Goal: Task Accomplishment & Management: Use online tool/utility

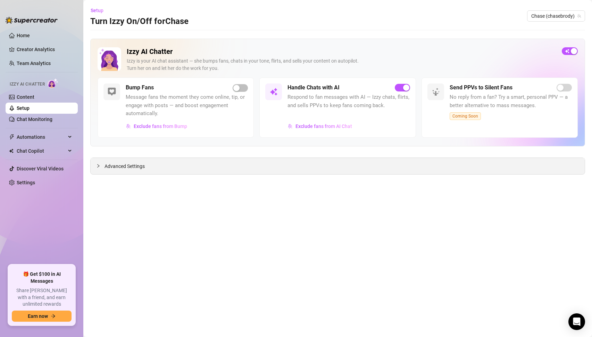
click at [101, 166] on div at bounding box center [100, 166] width 8 height 8
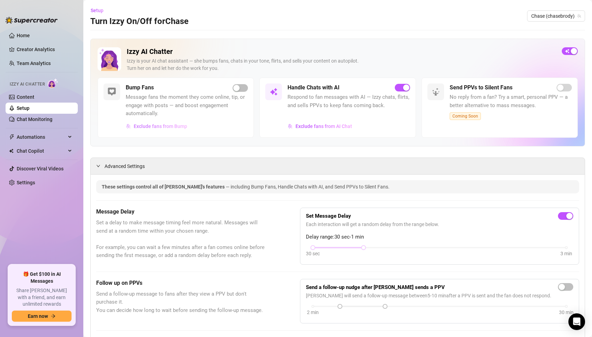
click at [173, 124] on span "Exclude fans from Bump" at bounding box center [161, 126] width 54 height 6
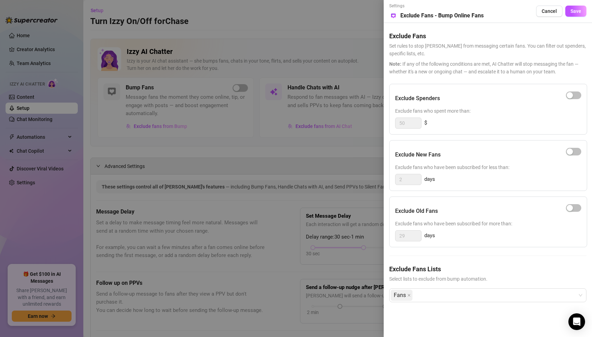
click at [291, 222] on div at bounding box center [296, 168] width 592 height 337
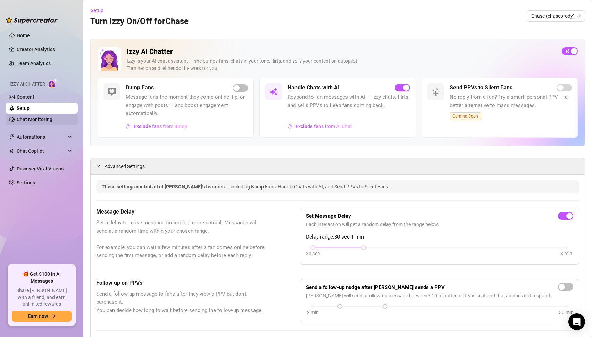
click at [33, 118] on link "Chat Monitoring" at bounding box center [35, 119] width 36 height 6
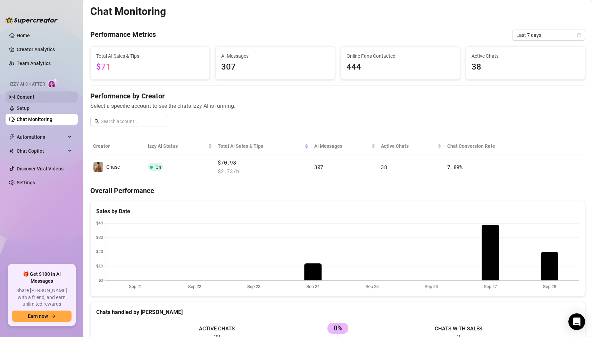
click at [26, 97] on link "Content" at bounding box center [26, 97] width 18 height 6
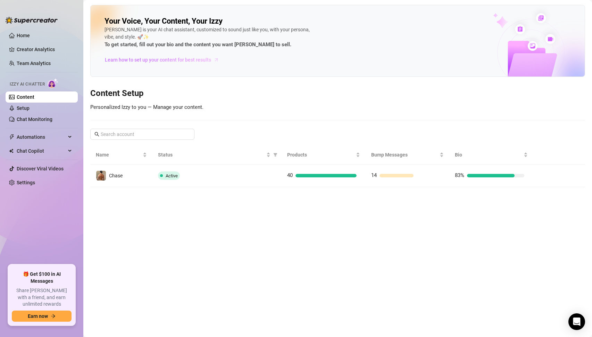
click at [144, 59] on span "Learn how to set up your content for best results" at bounding box center [158, 60] width 106 height 8
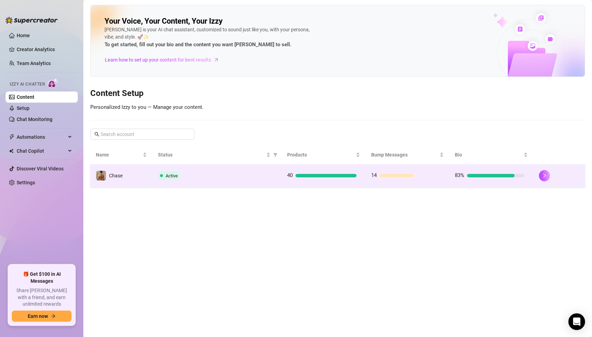
click at [186, 176] on div "Active" at bounding box center [217, 175] width 118 height 8
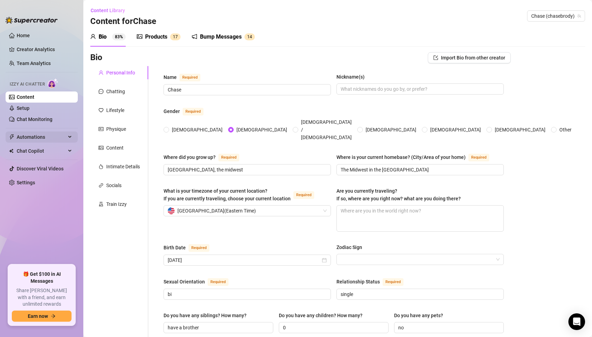
click at [33, 133] on span "Automations" at bounding box center [41, 136] width 49 height 11
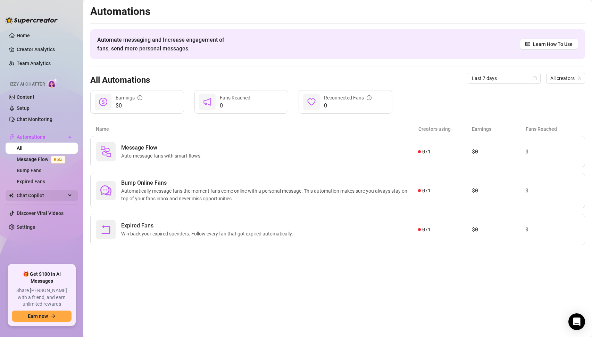
click at [31, 195] on span "Chat Copilot" at bounding box center [41, 195] width 49 height 11
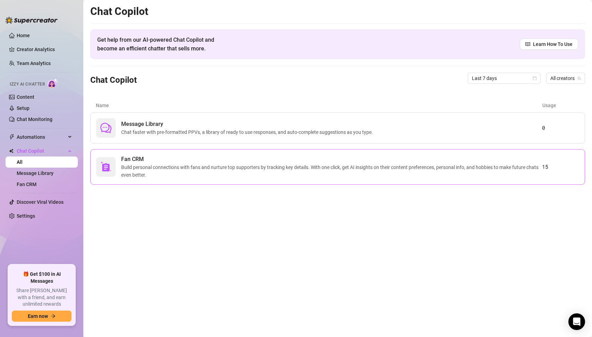
click at [139, 165] on span "Build personal connections with fans and nurture top supporters by tracking key…" at bounding box center [331, 170] width 421 height 15
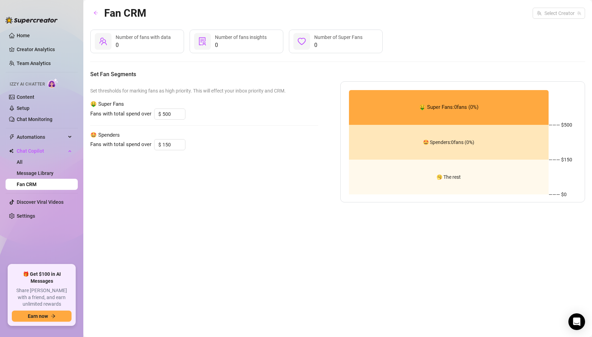
click at [132, 130] on div "Set thresholds for marking fans as high priority. This will effect your inbox p…" at bounding box center [204, 141] width 228 height 121
click at [433, 108] on span "🤑 Super Fans: 0 fans ( 0 %)" at bounding box center [448, 107] width 59 height 8
click at [136, 41] on span "0" at bounding box center [143, 45] width 55 height 8
click at [265, 44] on span "0" at bounding box center [241, 45] width 52 height 8
click at [319, 39] on span "Number of Super Fans" at bounding box center [338, 37] width 48 height 6
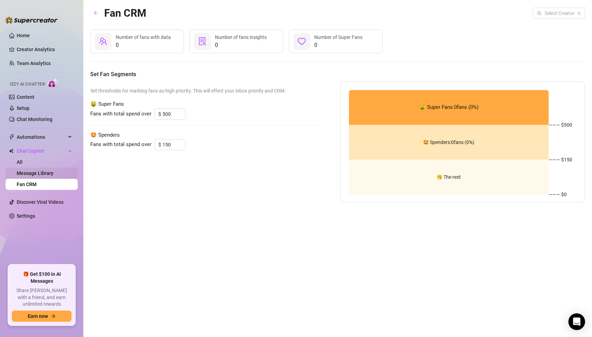
click at [43, 171] on link "Message Library" at bounding box center [35, 173] width 37 height 6
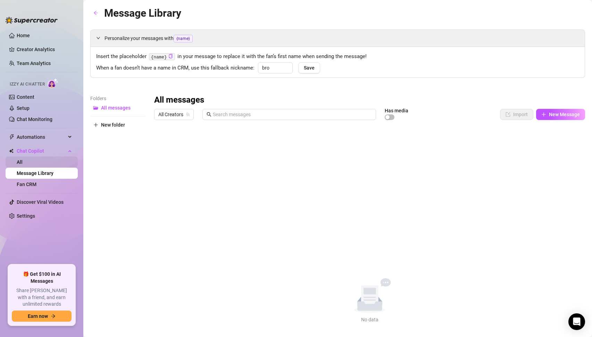
click at [23, 161] on link "All" at bounding box center [20, 162] width 6 height 6
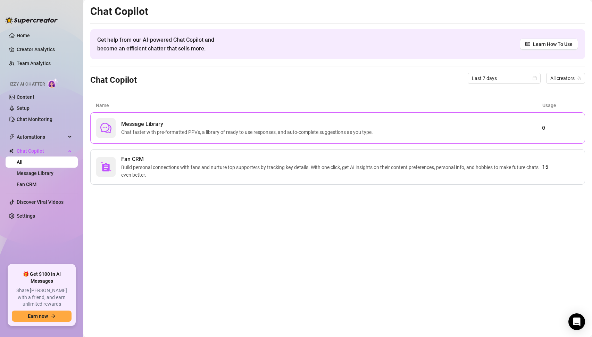
click at [244, 128] on span "Message Library" at bounding box center [248, 124] width 255 height 8
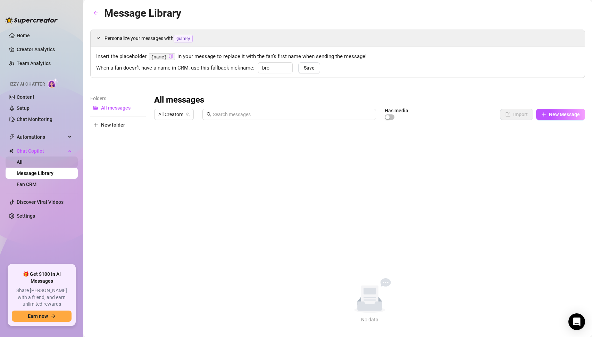
click at [22, 163] on link "All" at bounding box center [20, 162] width 6 height 6
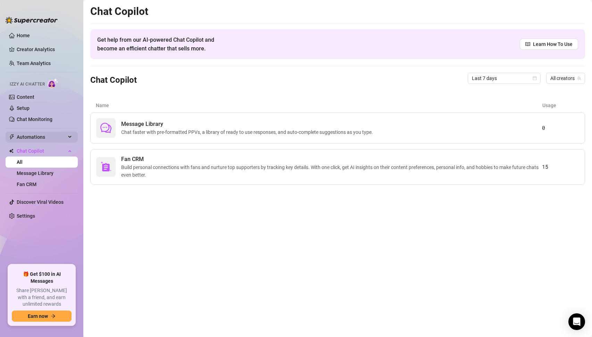
click at [34, 136] on span "Automations" at bounding box center [41, 136] width 49 height 11
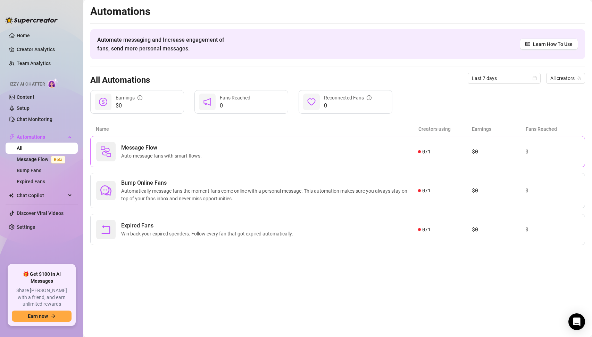
click at [170, 152] on span "Auto-message fans with smart flows." at bounding box center [162, 156] width 83 height 8
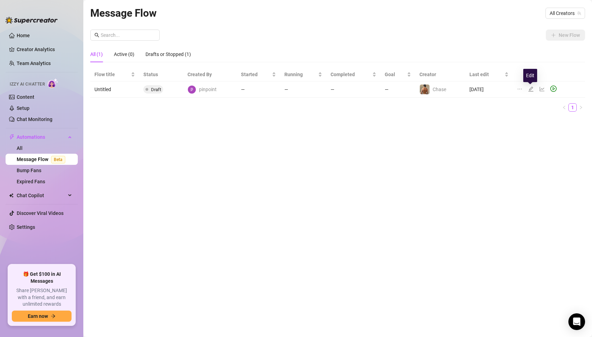
click at [531, 88] on icon "edit" at bounding box center [532, 89] width 6 height 6
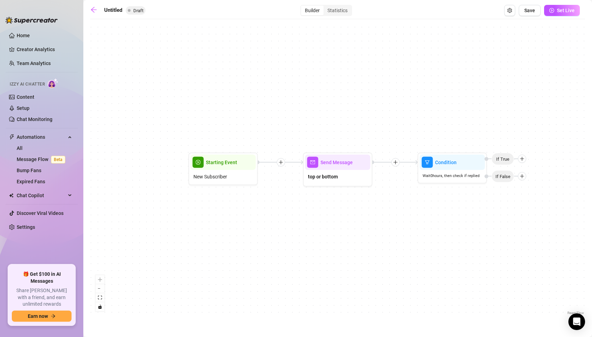
click at [277, 162] on div at bounding box center [281, 162] width 8 height 8
click at [396, 164] on icon "plus" at bounding box center [395, 162] width 5 height 5
click at [314, 175] on div "Condition" at bounding box center [314, 175] width 51 height 12
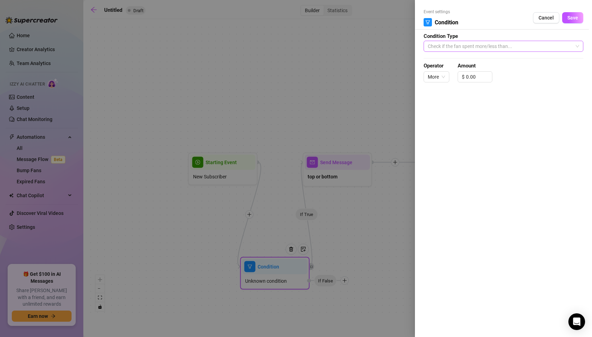
click at [479, 48] on span "Check if the fan spent more/less than..." at bounding box center [504, 46] width 152 height 10
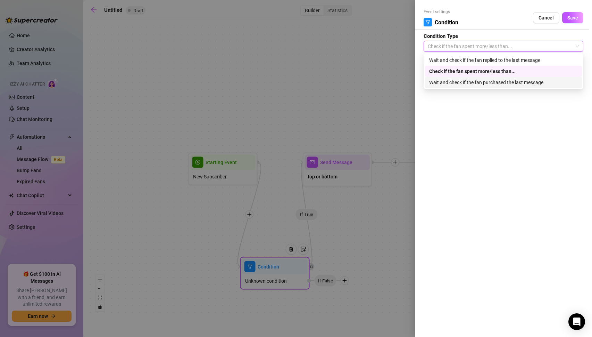
click at [481, 81] on div "Wait and check if the fan purchased the last message" at bounding box center [503, 83] width 149 height 8
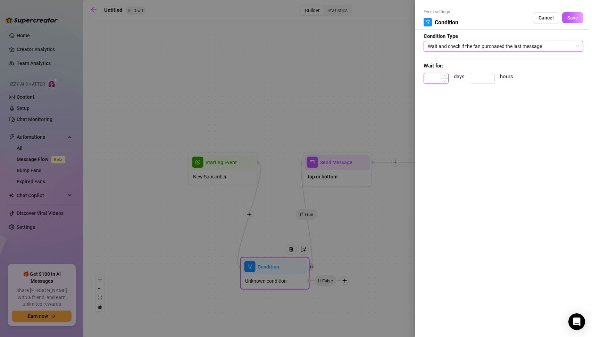
click at [439, 76] on input at bounding box center [436, 78] width 24 height 10
click at [484, 79] on input at bounding box center [482, 78] width 24 height 10
click at [576, 17] on span "Save" at bounding box center [573, 18] width 11 height 6
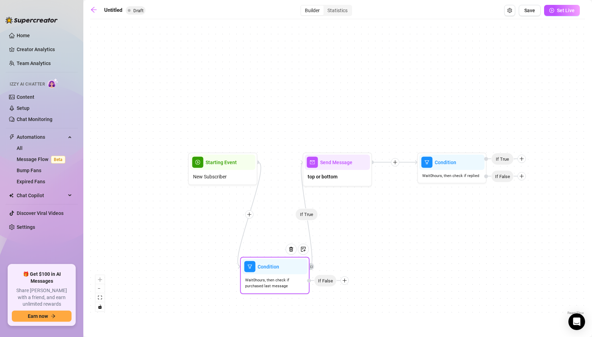
click at [325, 284] on span "If False" at bounding box center [325, 280] width 23 height 12
click at [268, 270] on div "Condition" at bounding box center [275, 266] width 65 height 15
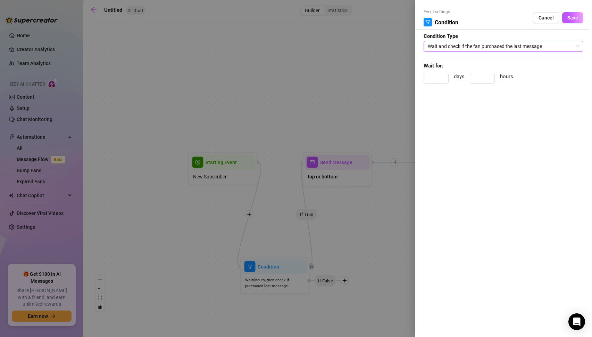
click at [472, 44] on span "Wait and check if the fan purchased the last message" at bounding box center [504, 46] width 152 height 10
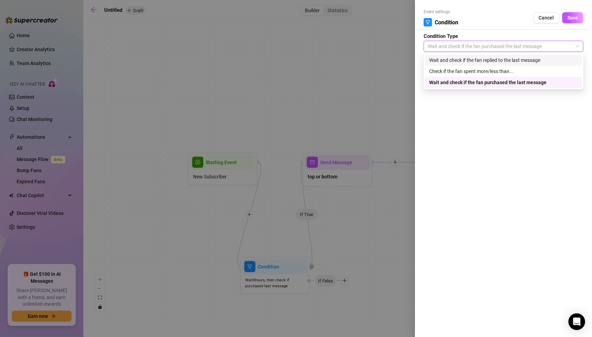
click at [467, 61] on div "Wait and check if the fan replied to the last message" at bounding box center [503, 60] width 149 height 8
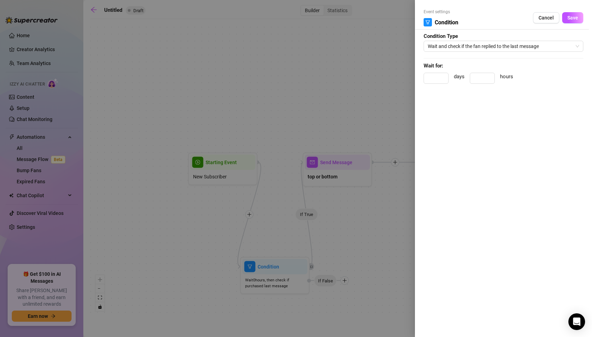
click at [366, 245] on div at bounding box center [296, 168] width 592 height 337
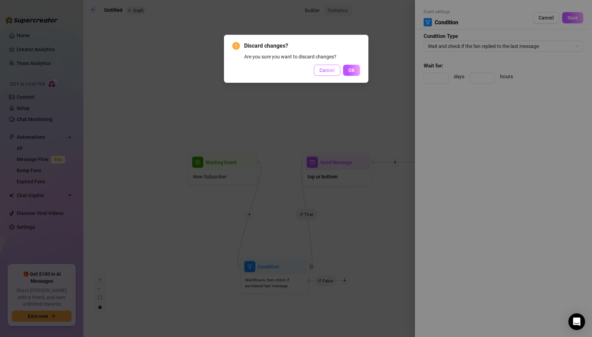
click at [322, 72] on span "Cancel" at bounding box center [327, 70] width 15 height 6
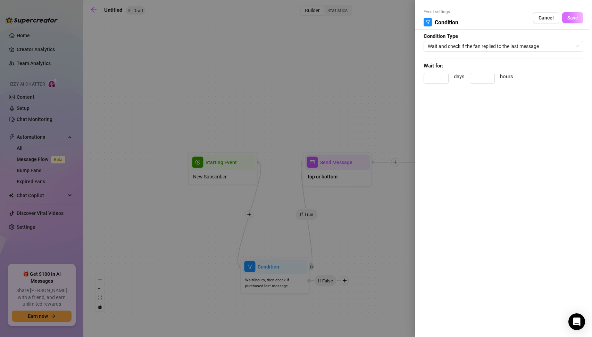
click at [576, 17] on span "Save" at bounding box center [573, 18] width 11 height 6
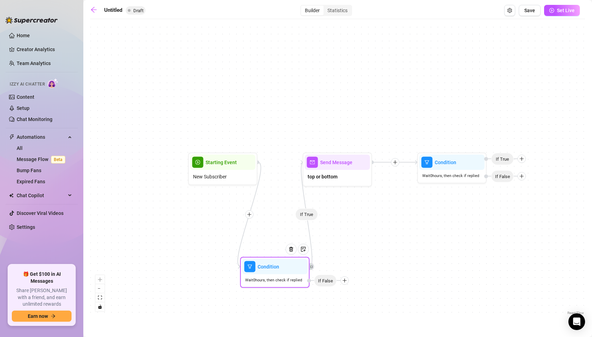
click at [348, 282] on div at bounding box center [345, 280] width 8 height 8
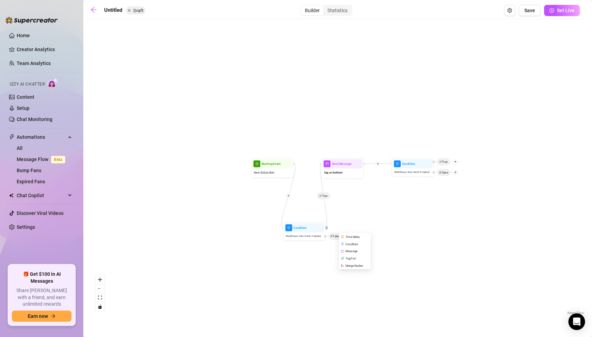
drag, startPoint x: 370, startPoint y: 248, endPoint x: 373, endPoint y: 196, distance: 51.8
click at [373, 196] on div "If True Condition Wait 0 hours, then check if replied Time Delay Condition Mess…" at bounding box center [337, 170] width 495 height 294
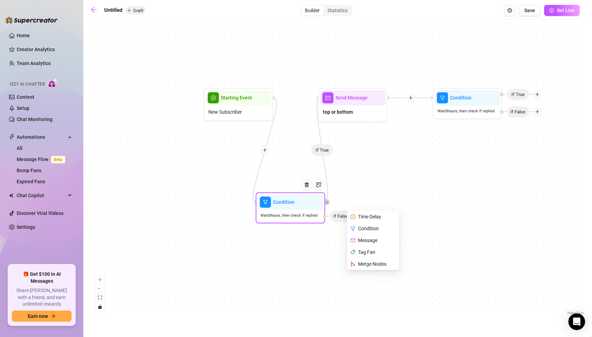
click at [363, 251] on div "Tag Fan" at bounding box center [374, 252] width 51 height 12
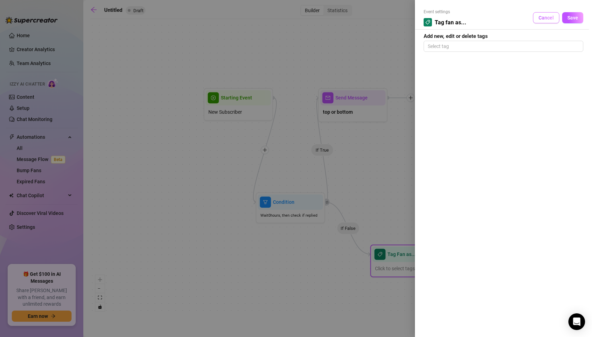
click at [550, 17] on span "Cancel" at bounding box center [546, 18] width 15 height 6
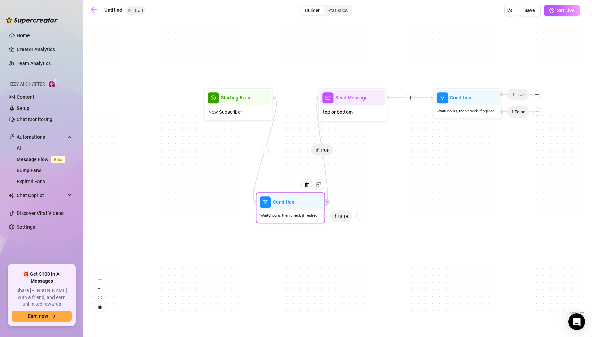
click at [359, 217] on icon "plus" at bounding box center [360, 215] width 5 height 5
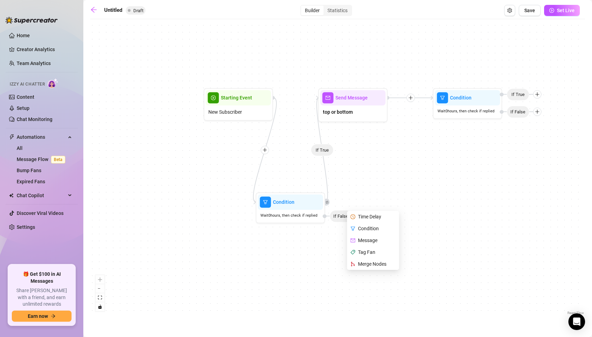
click at [370, 144] on div "If True Condition Wait 0 hours, then check if replied Time Delay Condition Mess…" at bounding box center [337, 170] width 495 height 294
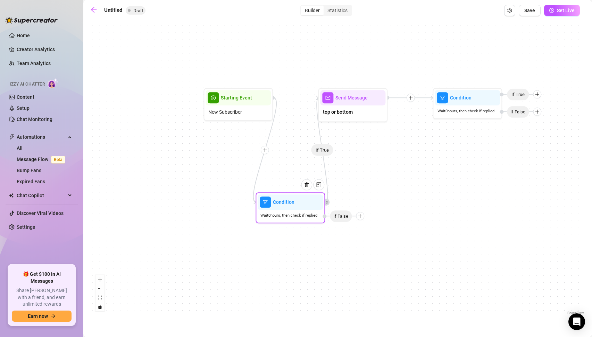
click at [287, 216] on span "Wait 0 hours, then check if replied" at bounding box center [289, 215] width 57 height 6
click at [361, 216] on icon "plus" at bounding box center [361, 216] width 4 height 0
click at [369, 242] on div "Message" at bounding box center [374, 240] width 51 height 12
click at [375, 217] on div "Time Delay" at bounding box center [374, 217] width 51 height 12
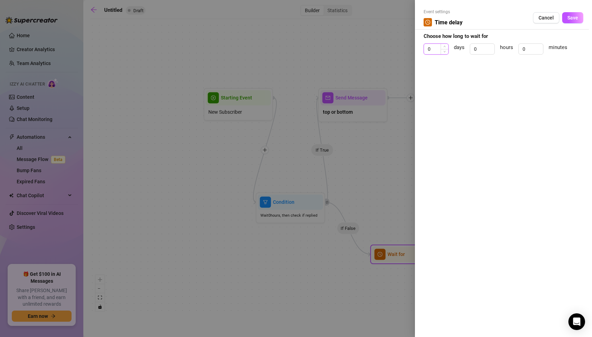
click at [433, 45] on input "0" at bounding box center [436, 49] width 24 height 10
click at [445, 46] on icon "up" at bounding box center [445, 47] width 2 height 2
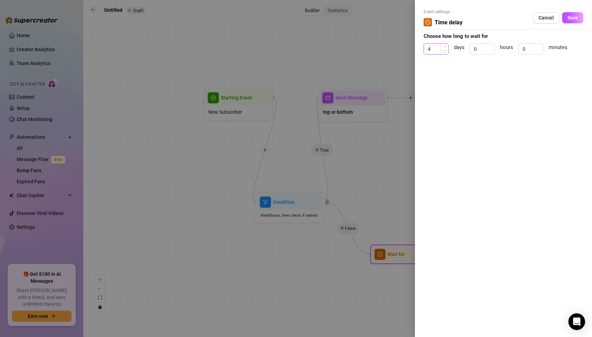
type input "5"
click at [445, 46] on icon "up" at bounding box center [445, 47] width 2 height 2
click at [459, 86] on div "Event settings Time delay Cancel Save Choose how long to wait for 5 days 0 hour…" at bounding box center [503, 168] width 177 height 337
click at [546, 20] on span "Cancel" at bounding box center [546, 18] width 15 height 6
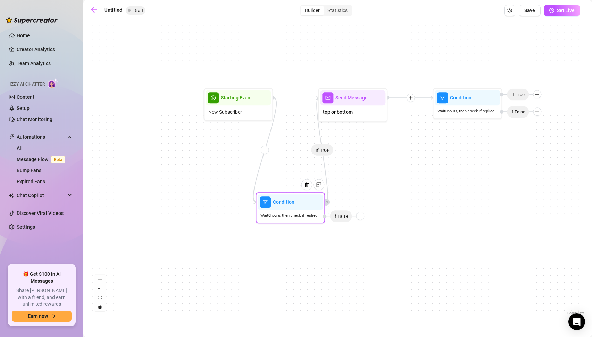
click at [362, 215] on icon "plus" at bounding box center [360, 215] width 5 height 5
click at [365, 240] on div "Message" at bounding box center [374, 240] width 51 height 12
type textarea "Write your message here"
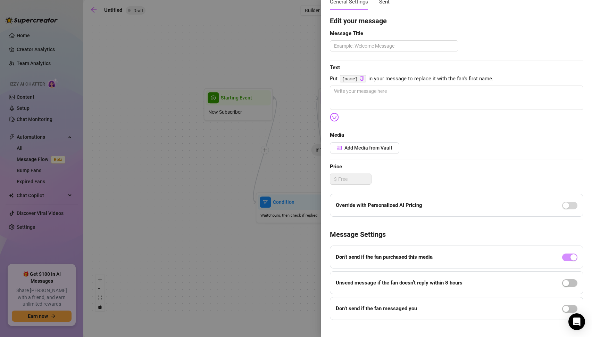
scroll to position [48, 0]
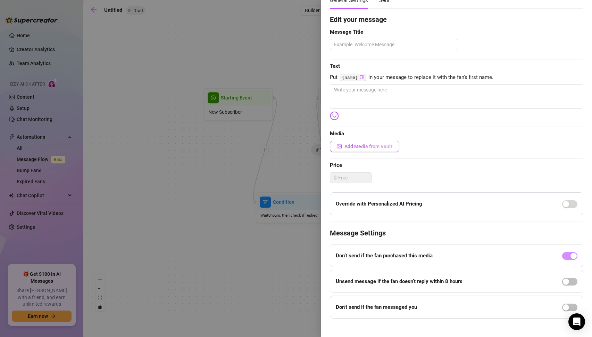
click at [362, 148] on span "Add Media from Vault" at bounding box center [369, 147] width 48 height 6
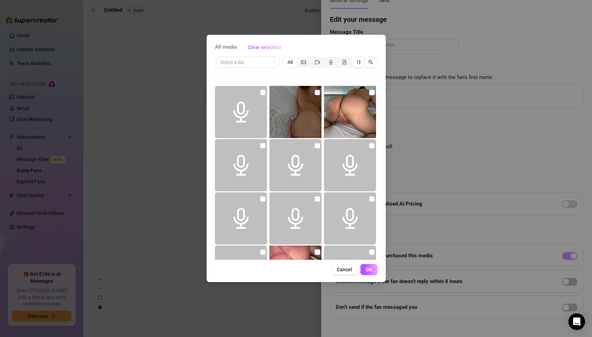
click at [317, 93] on input "checkbox" at bounding box center [318, 93] width 6 height 6
checkbox input "true"
click at [370, 265] on button "OK" at bounding box center [369, 269] width 17 height 11
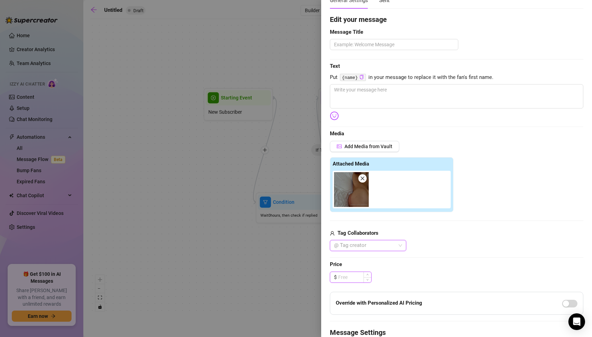
click at [349, 276] on input at bounding box center [354, 277] width 33 height 10
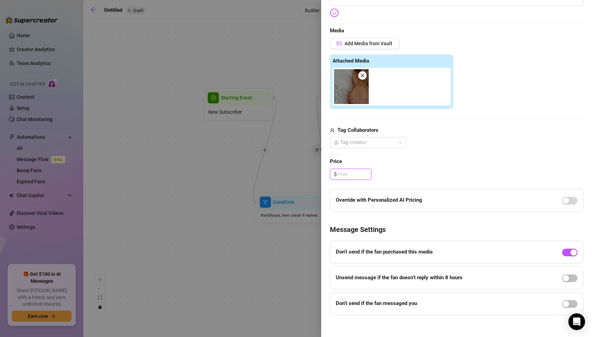
scroll to position [155, 0]
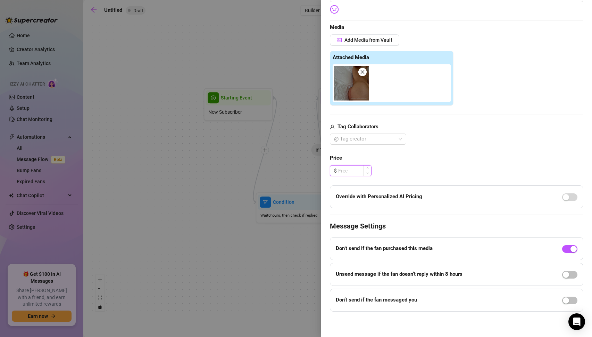
click at [346, 172] on input at bounding box center [354, 170] width 33 height 10
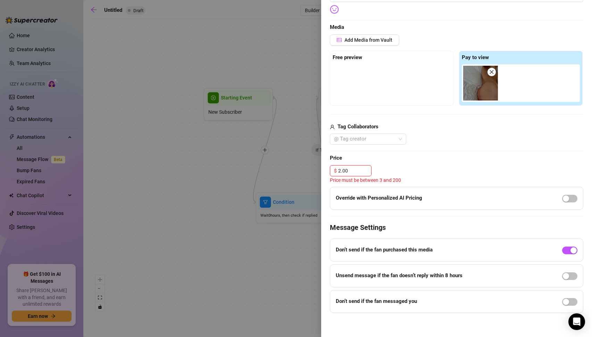
click at [448, 169] on div "$ 2.00" at bounding box center [457, 170] width 254 height 11
click at [346, 167] on input "2.00" at bounding box center [354, 170] width 33 height 10
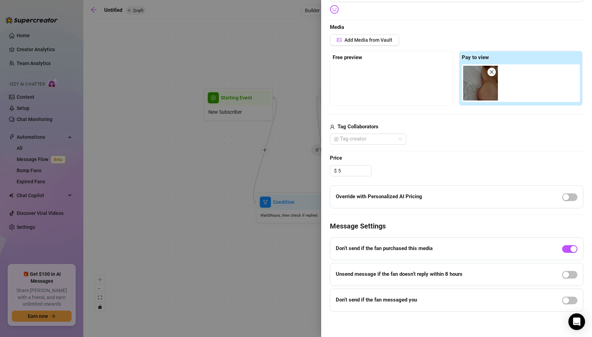
type input "5.00"
click at [447, 167] on div "$ 5.00" at bounding box center [457, 170] width 254 height 11
click at [568, 197] on div "button" at bounding box center [566, 197] width 6 height 6
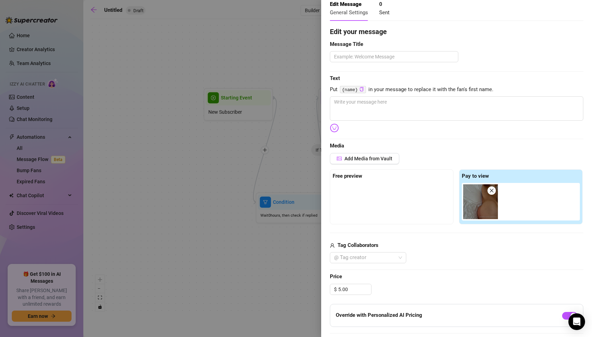
scroll to position [0, 0]
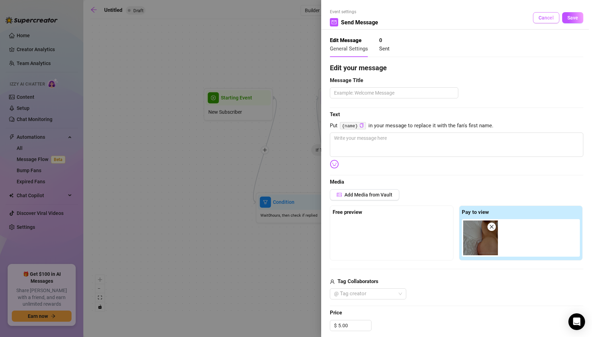
click at [544, 19] on span "Cancel" at bounding box center [546, 18] width 15 height 6
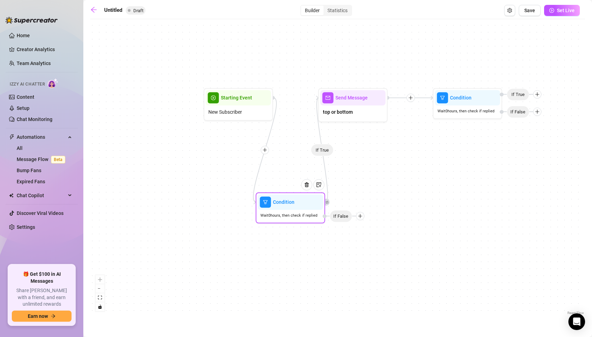
click at [362, 218] on div at bounding box center [360, 216] width 8 height 8
click at [365, 215] on div "Time Delay" at bounding box center [374, 217] width 51 height 12
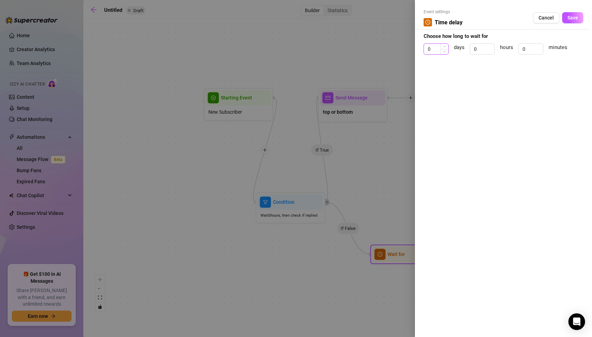
click at [437, 48] on input "0" at bounding box center [436, 49] width 24 height 10
type input "30"
click at [482, 90] on div "Event settings Time delay Cancel Save Choose how long to wait for 30 days 0 hou…" at bounding box center [503, 168] width 177 height 337
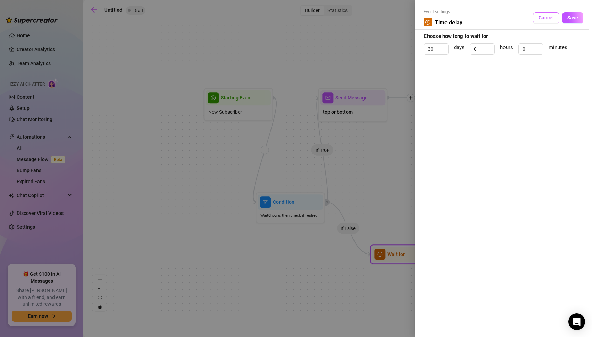
click at [544, 18] on span "Cancel" at bounding box center [546, 18] width 15 height 6
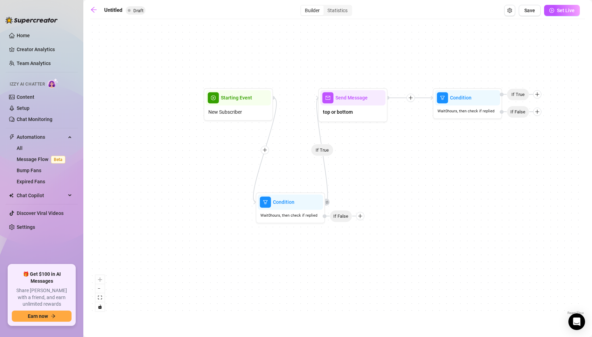
click at [30, 83] on span "Izzy AI Chatter" at bounding box center [27, 84] width 35 height 7
click at [25, 94] on link "Content" at bounding box center [26, 97] width 18 height 6
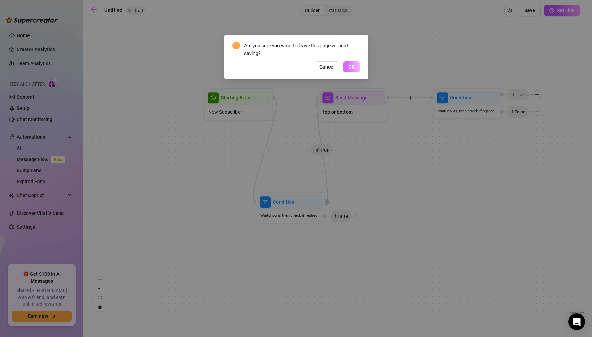
click at [352, 65] on span "OK" at bounding box center [352, 67] width 7 height 6
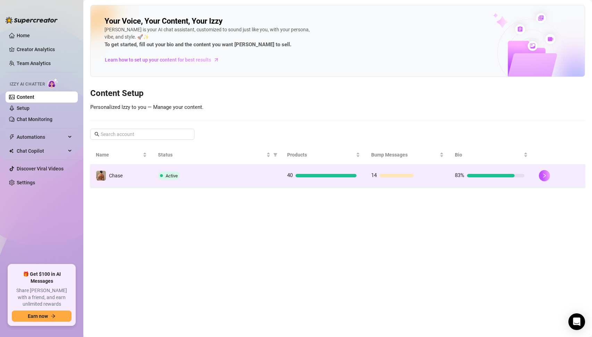
click at [193, 174] on div "Active" at bounding box center [217, 175] width 118 height 8
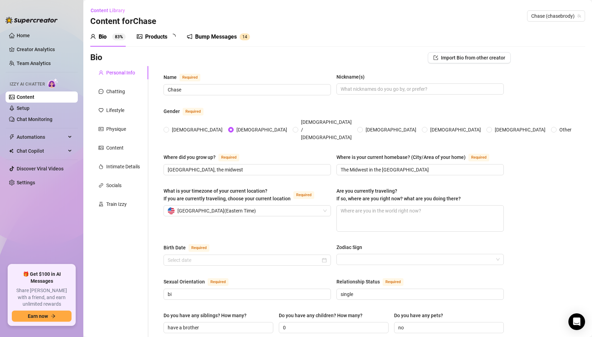
radio input "true"
type input "[DATE]"
click at [30, 108] on link "Setup" at bounding box center [23, 108] width 13 height 6
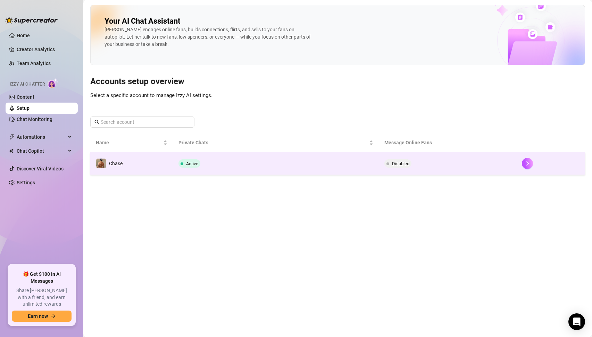
click at [207, 163] on td "Active" at bounding box center [276, 163] width 206 height 23
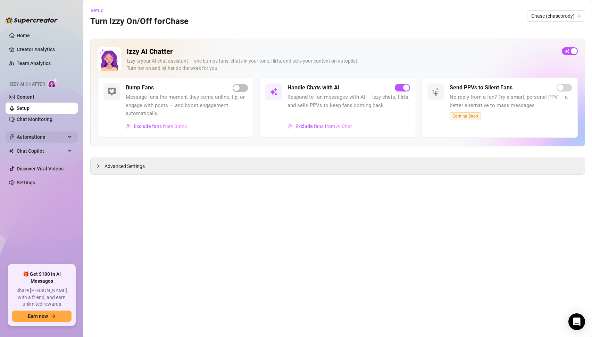
click at [33, 136] on span "Automations" at bounding box center [41, 136] width 49 height 11
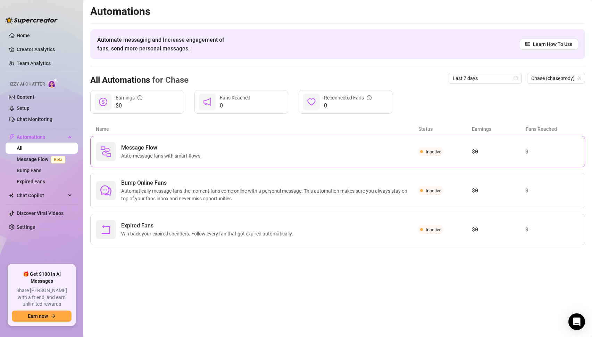
click at [152, 155] on span "Auto-message fans with smart flows." at bounding box center [162, 156] width 83 height 8
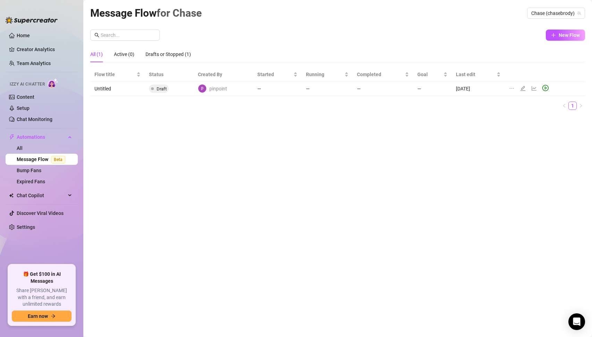
click at [220, 87] on span "pinpoint" at bounding box center [219, 89] width 18 height 8
click at [522, 89] on icon "edit" at bounding box center [524, 88] width 6 height 6
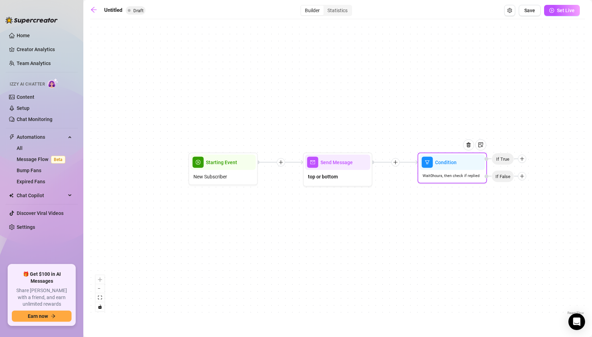
click at [453, 164] on span "Condition" at bounding box center [446, 162] width 22 height 8
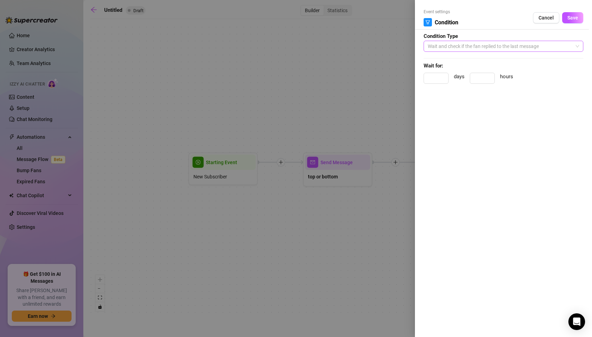
click at [466, 44] on span "Wait and check if the fan replied to the last message" at bounding box center [504, 46] width 152 height 10
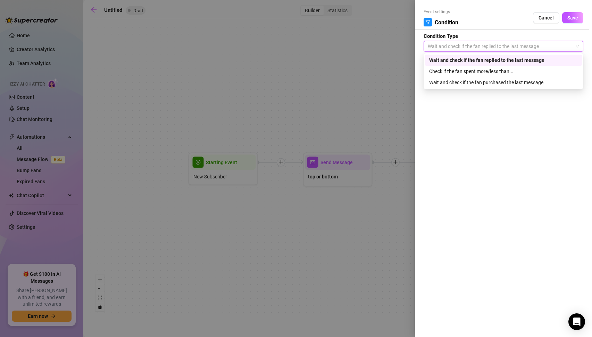
click at [472, 59] on div "Wait and check if the fan replied to the last message" at bounding box center [503, 60] width 149 height 8
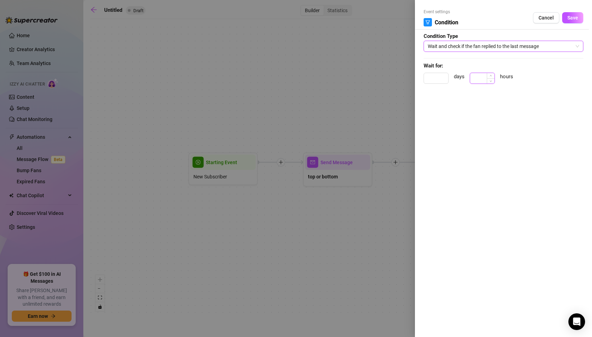
click at [482, 77] on input at bounding box center [482, 78] width 24 height 10
click at [438, 81] on input at bounding box center [436, 78] width 24 height 10
click at [335, 103] on div at bounding box center [296, 168] width 592 height 337
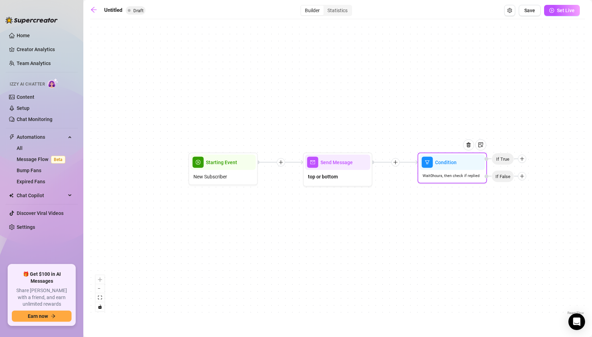
click at [523, 160] on icon "plus" at bounding box center [522, 158] width 5 height 5
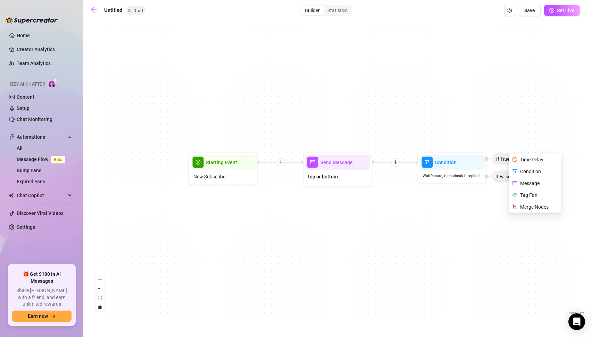
click at [523, 140] on div "Condition Wait 0 hours, then check if replied If False Time Delay Condition Mes…" at bounding box center [337, 170] width 495 height 294
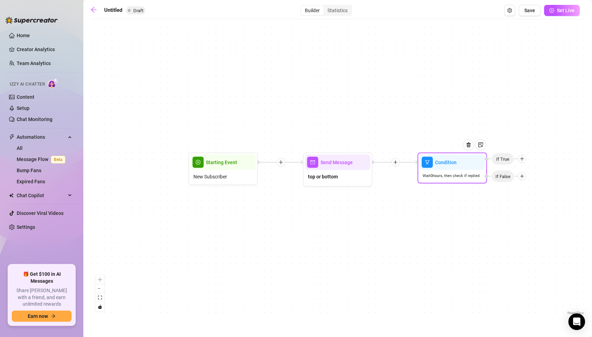
click at [523, 160] on icon "plus" at bounding box center [522, 158] width 5 height 5
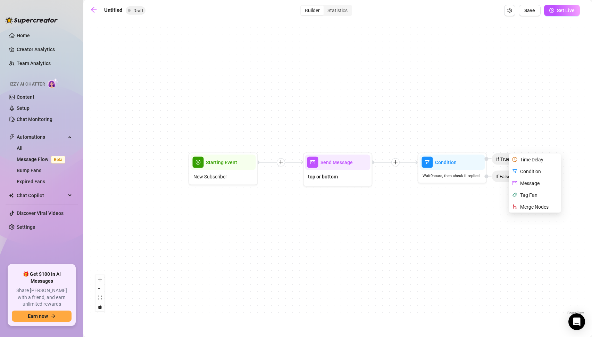
click at [476, 99] on div "Condition Wait 0 hours, then check if replied If False Time Delay Condition Mes…" at bounding box center [337, 170] width 495 height 294
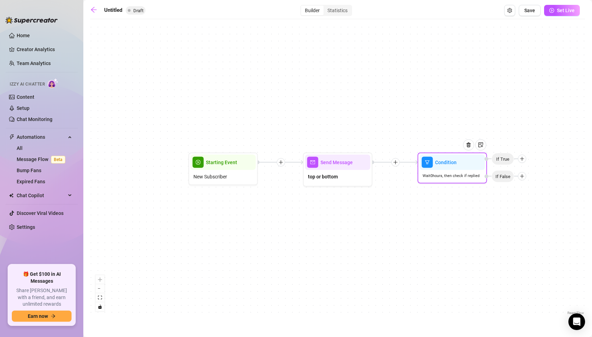
click at [522, 176] on icon "plus" at bounding box center [523, 176] width 4 height 0
click at [523, 200] on div "Message" at bounding box center [536, 201] width 51 height 12
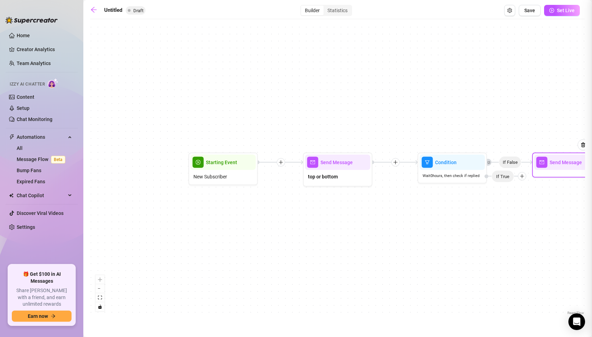
type textarea "Write your message here"
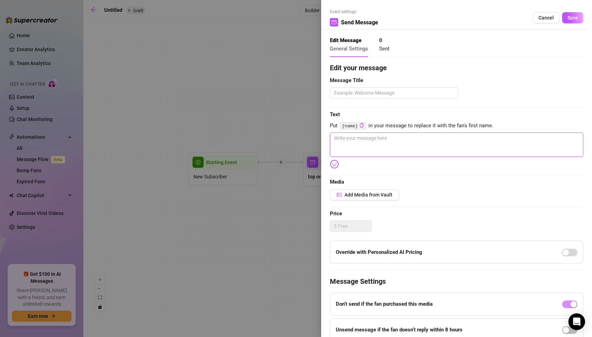
click at [351, 143] on textarea at bounding box center [457, 144] width 254 height 24
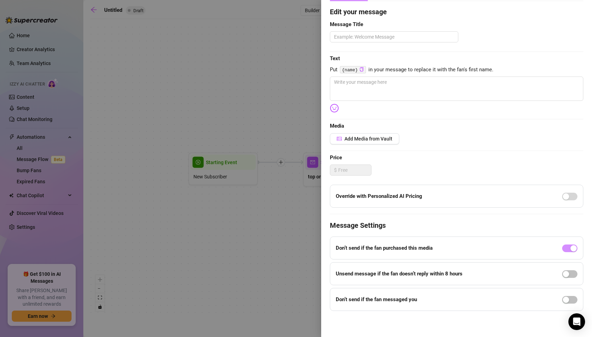
click at [288, 227] on div at bounding box center [296, 168] width 592 height 337
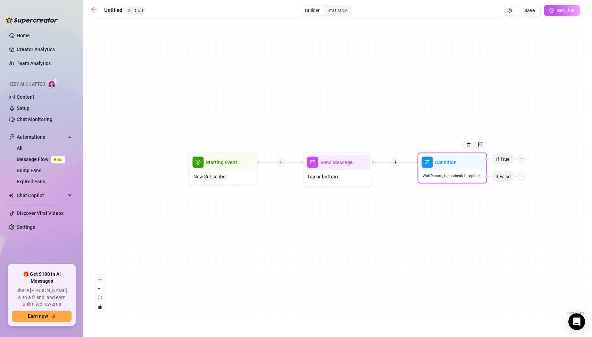
click at [523, 177] on icon "plus" at bounding box center [522, 176] width 5 height 5
click at [527, 175] on div "Time Delay" at bounding box center [536, 177] width 51 height 12
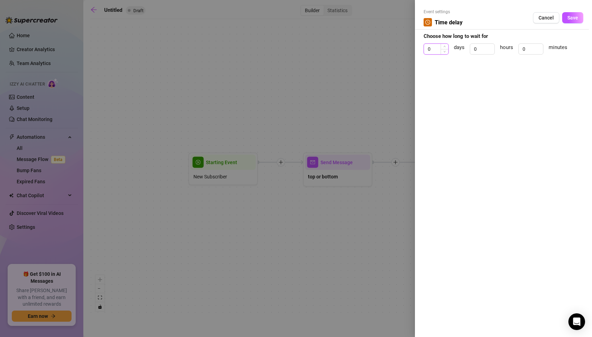
click at [436, 46] on input "0" at bounding box center [436, 49] width 24 height 10
click at [368, 82] on div at bounding box center [296, 168] width 592 height 337
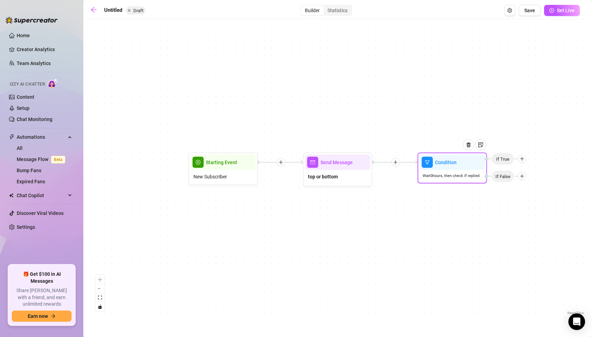
click at [524, 175] on icon "plus" at bounding box center [522, 176] width 5 height 5
click at [534, 175] on div "Time Delay" at bounding box center [536, 177] width 51 height 12
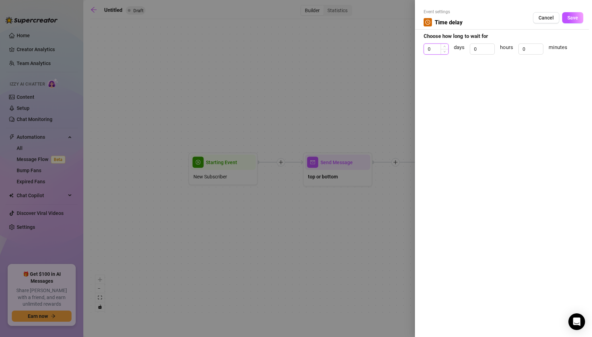
click at [440, 49] on input "0" at bounding box center [436, 49] width 24 height 10
type input "1"
click at [565, 16] on button "Save" at bounding box center [573, 17] width 21 height 11
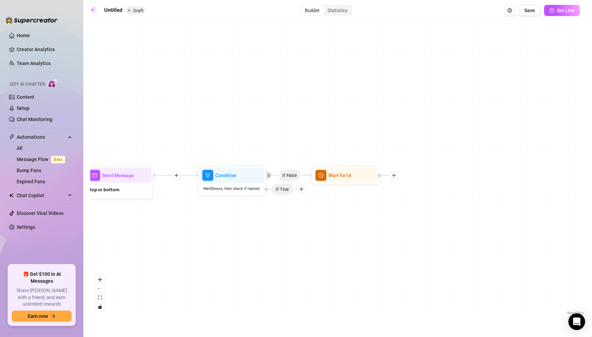
drag, startPoint x: 480, startPoint y: 212, endPoint x: 234, endPoint y: 228, distance: 246.5
click at [234, 228] on div "If False Wait for 1d Condition Wait 0 hours, then check if replied If True Send…" at bounding box center [337, 170] width 495 height 294
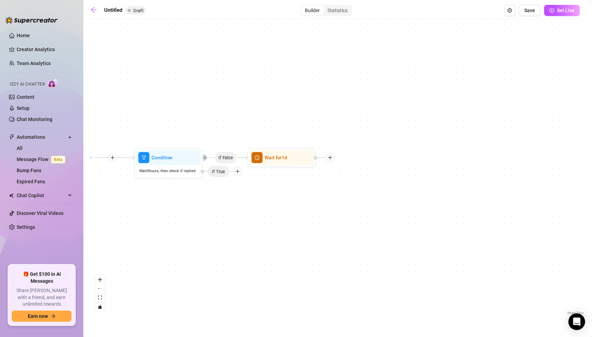
drag, startPoint x: 330, startPoint y: 228, endPoint x: 292, endPoint y: 208, distance: 42.7
click at [292, 208] on div "If False Wait for 1d Condition Wait 0 hours, then check if replied If True Send…" at bounding box center [337, 170] width 495 height 294
click at [331, 157] on icon "plus" at bounding box center [330, 157] width 5 height 5
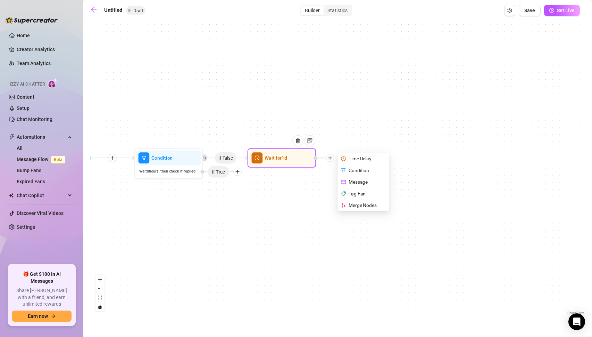
click at [359, 180] on div "Message" at bounding box center [364, 182] width 50 height 12
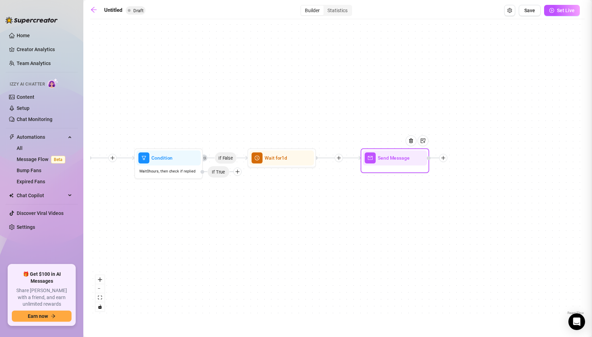
type textarea "Write your message here"
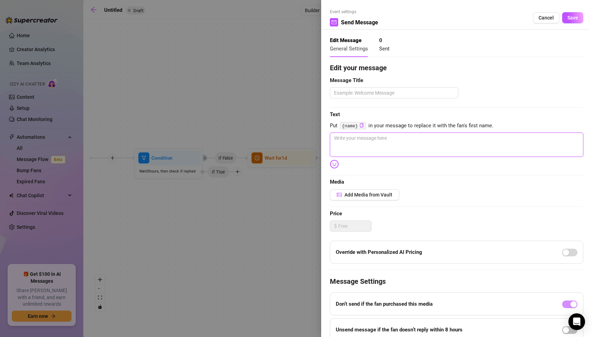
click at [358, 138] on textarea at bounding box center [457, 144] width 254 height 24
type textarea "b"
type textarea "bo"
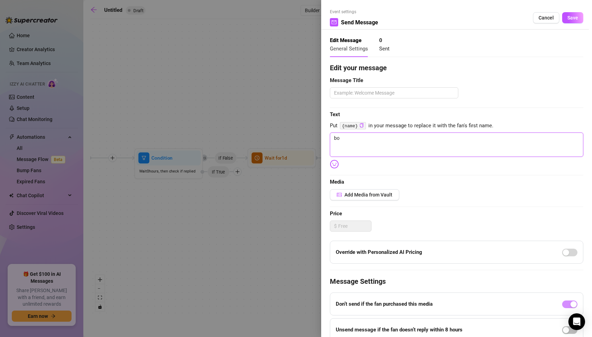
type textarea "bot"
type textarea "[PERSON_NAME]"
type textarea "bottom"
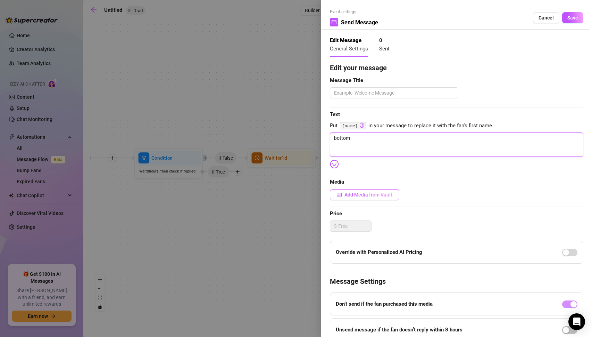
type textarea "bottom"
click at [361, 194] on span "Add Media from Vault" at bounding box center [369, 195] width 48 height 6
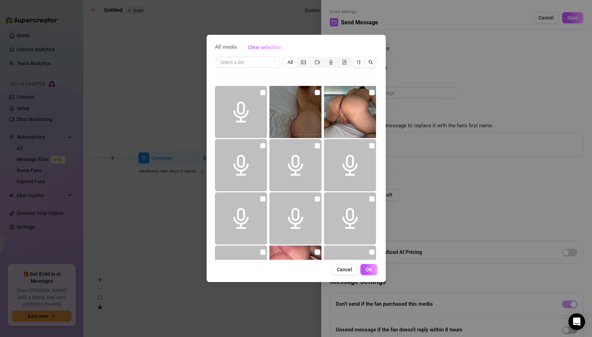
click at [317, 93] on input "checkbox" at bounding box center [318, 93] width 6 height 6
checkbox input "true"
click at [369, 269] on span "OK" at bounding box center [369, 270] width 7 height 6
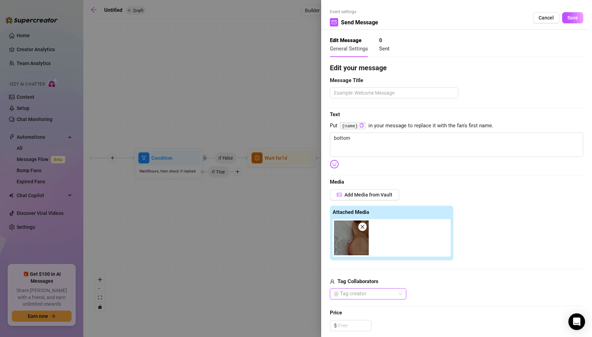
scroll to position [96, 0]
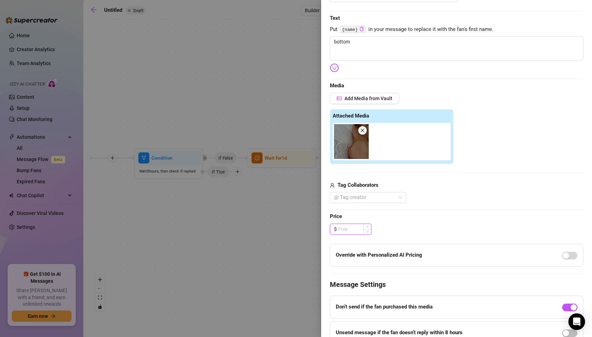
click at [354, 231] on input at bounding box center [354, 229] width 33 height 10
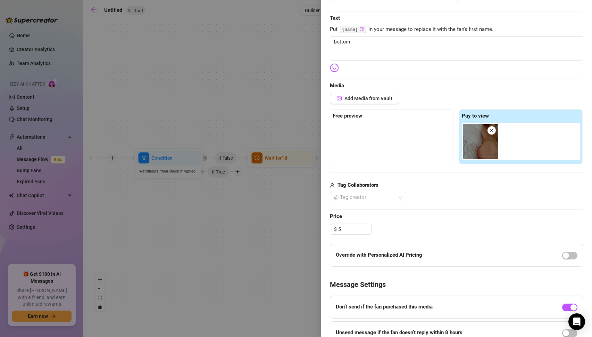
type input "5.00"
click at [453, 218] on span "Price" at bounding box center [457, 216] width 254 height 8
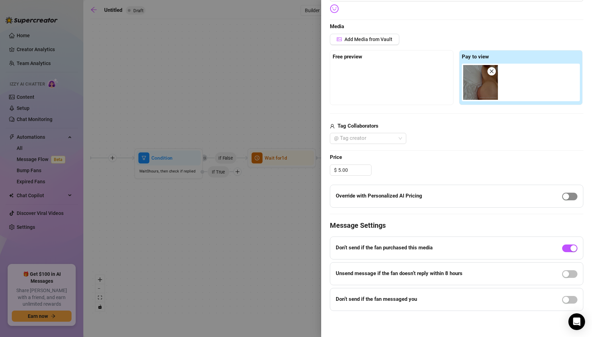
click at [570, 196] on span "button" at bounding box center [570, 197] width 15 height 8
click at [568, 196] on span "button" at bounding box center [570, 197] width 15 height 8
click at [343, 168] on input "5.00" at bounding box center [354, 170] width 33 height 10
drag, startPoint x: 349, startPoint y: 170, endPoint x: 328, endPoint y: 170, distance: 20.9
click at [328, 170] on div "Event settings Send Message Cancel Save Edit Message General Settings 0 Sent Ed…" at bounding box center [456, 168] width 271 height 337
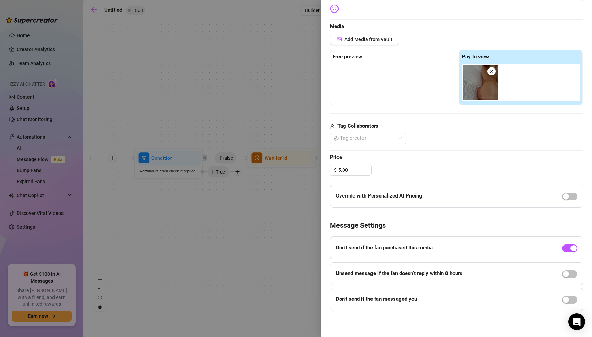
click at [444, 159] on span "Price" at bounding box center [457, 157] width 254 height 8
click at [572, 300] on span "button" at bounding box center [570, 300] width 15 height 8
click at [570, 304] on span "button" at bounding box center [570, 305] width 15 height 8
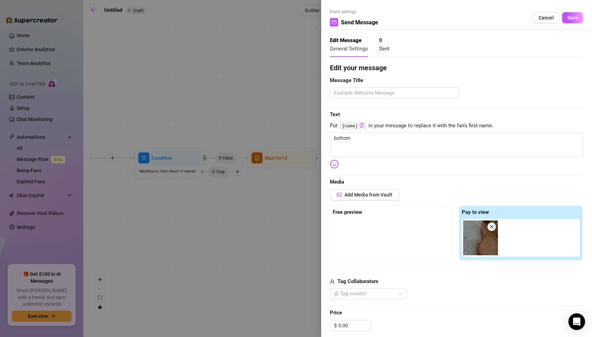
click at [284, 81] on div at bounding box center [296, 168] width 592 height 337
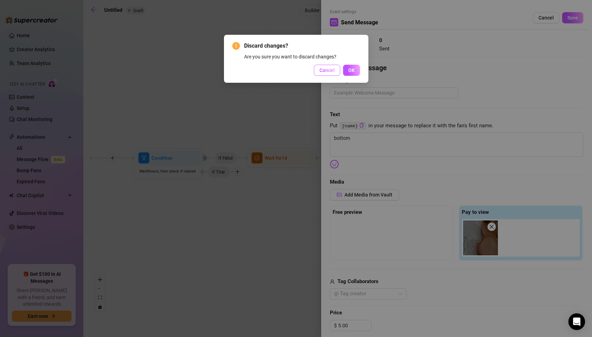
click at [330, 70] on span "Cancel" at bounding box center [327, 70] width 15 height 6
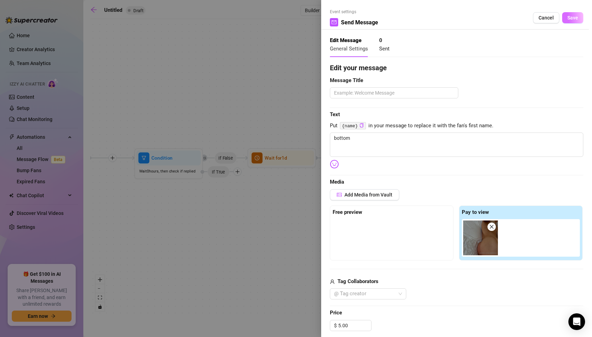
click at [573, 17] on span "Save" at bounding box center [573, 18] width 11 height 6
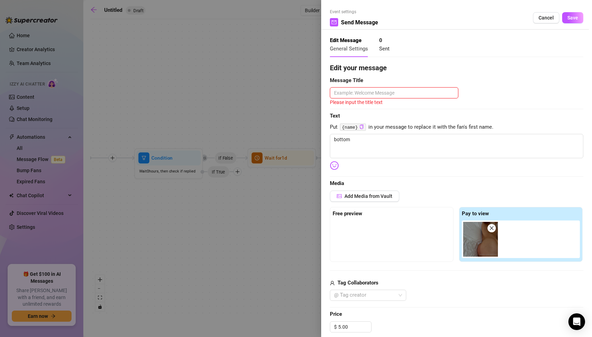
click at [354, 94] on textarea at bounding box center [394, 92] width 129 height 11
type textarea "hiu"
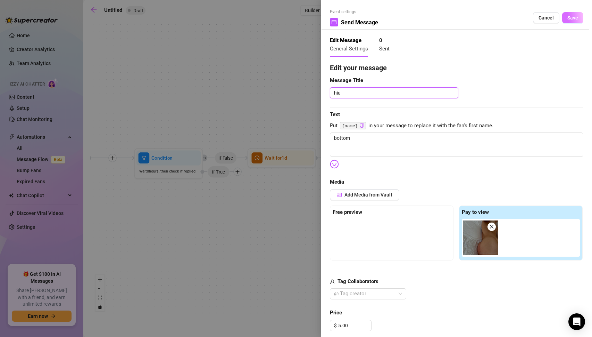
type textarea "hiu"
click at [577, 20] on span "Save" at bounding box center [573, 18] width 11 height 6
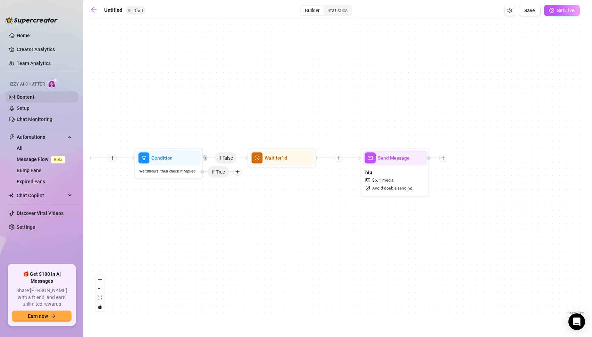
click at [26, 98] on link "Content" at bounding box center [26, 97] width 18 height 6
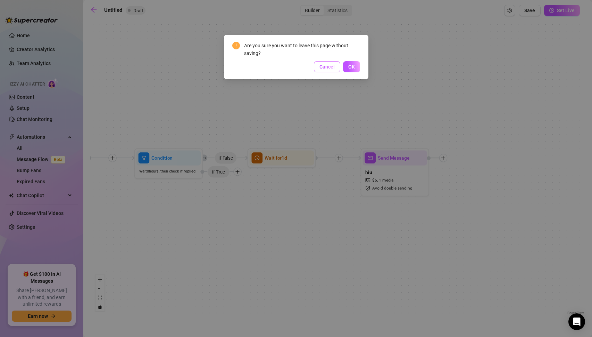
click at [324, 67] on span "Cancel" at bounding box center [327, 67] width 15 height 6
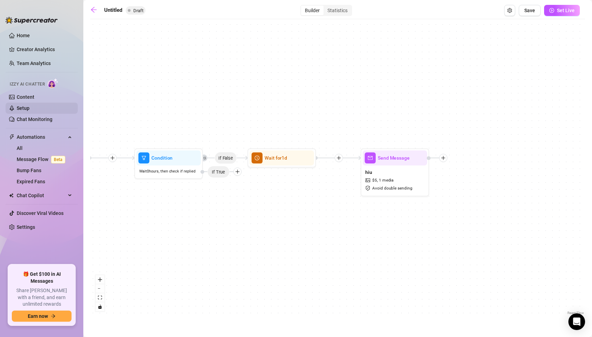
click at [19, 105] on link "Setup" at bounding box center [23, 108] width 13 height 6
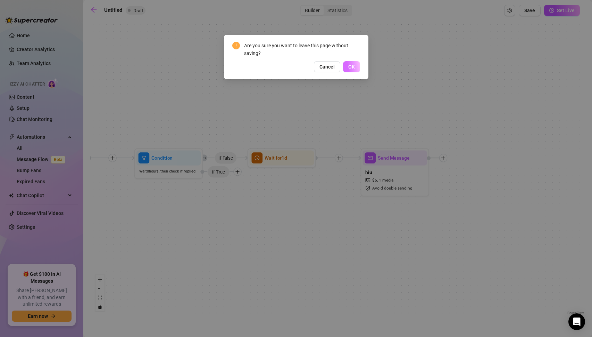
click at [355, 67] on span "OK" at bounding box center [352, 67] width 7 height 6
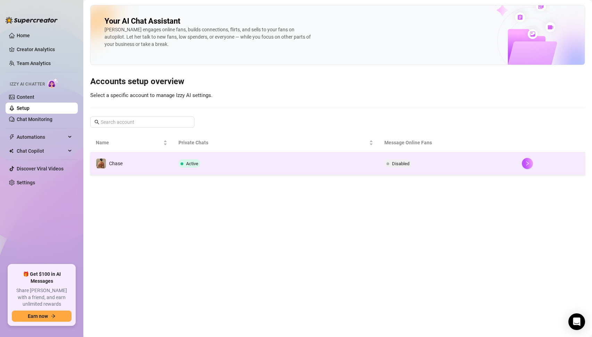
click at [194, 164] on span "Active" at bounding box center [192, 163] width 12 height 5
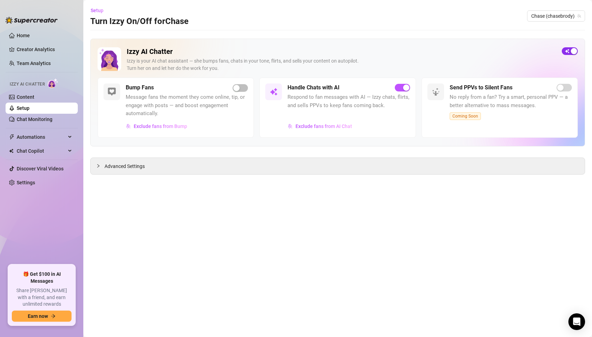
click at [572, 50] on div "button" at bounding box center [574, 51] width 6 height 6
click at [26, 134] on span "Automations" at bounding box center [41, 136] width 49 height 11
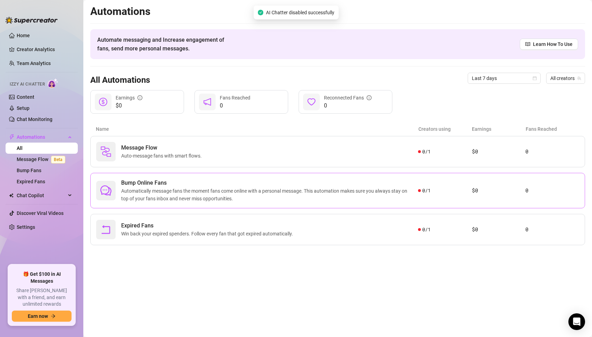
click at [161, 189] on span "Automatically message fans the moment fans come online with a personal message.…" at bounding box center [269, 194] width 297 height 15
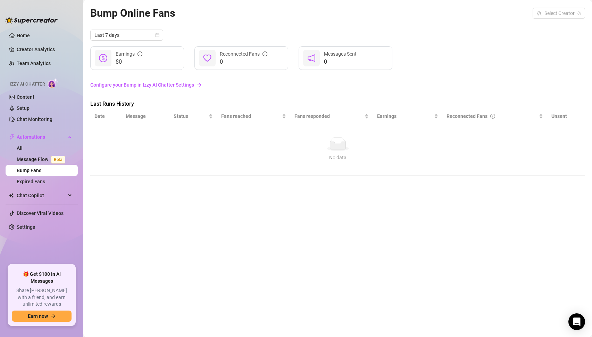
click at [168, 138] on div "No data" at bounding box center [337, 144] width 481 height 14
click at [303, 138] on div "No data" at bounding box center [337, 144] width 481 height 14
click at [134, 84] on link "Configure your Bump in Izzy AI Chatter Settings" at bounding box center [337, 85] width 495 height 8
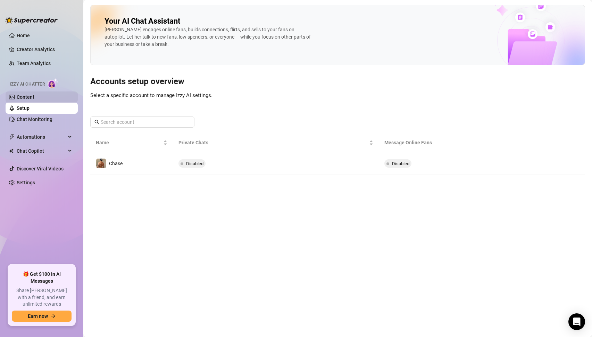
click at [25, 97] on link "Content" at bounding box center [26, 97] width 18 height 6
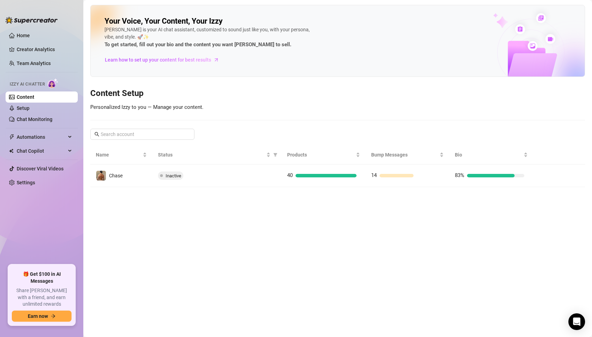
click at [29, 131] on ul "Home Creator Analytics Team Analytics Izzy AI Chatter Content Setup Chat Monito…" at bounding box center [42, 144] width 72 height 235
click at [29, 137] on span "Automations" at bounding box center [41, 136] width 49 height 11
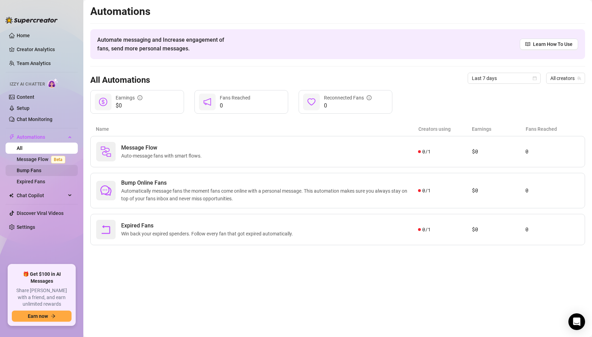
click at [33, 173] on link "Bump Fans" at bounding box center [29, 170] width 25 height 6
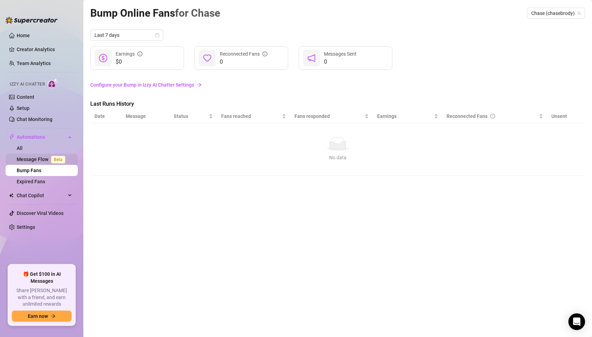
click at [25, 158] on link "Message Flow Beta" at bounding box center [42, 159] width 51 height 6
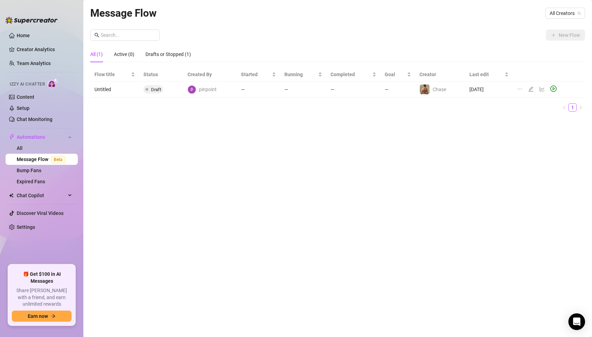
click at [555, 41] on div "New Flow All (1) Active (0) Drafts or Stopped (1) Flow title Status Created By …" at bounding box center [337, 74] width 495 height 88
click at [563, 14] on span "All Creators" at bounding box center [565, 13] width 31 height 10
click at [552, 36] on span "( chasebrody )" at bounding box center [565, 39] width 29 height 8
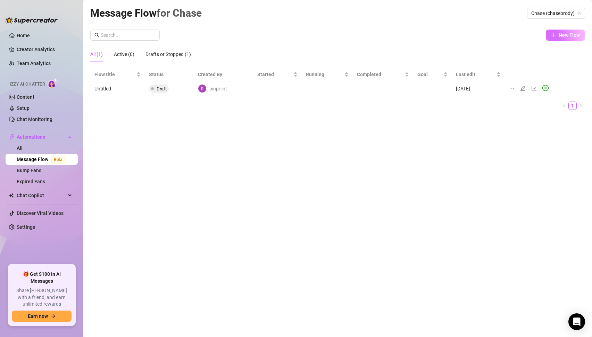
click at [568, 35] on span "New Flow" at bounding box center [569, 35] width 21 height 6
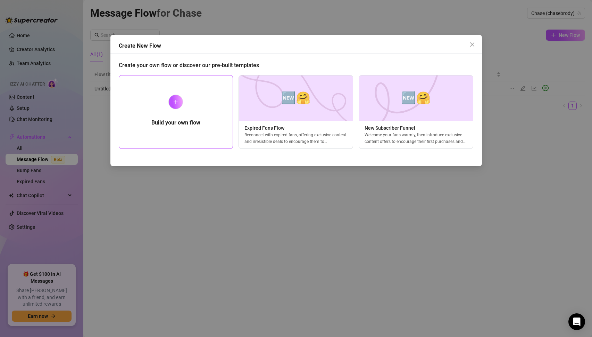
click at [183, 113] on div "Build your own flow" at bounding box center [176, 112] width 115 height 74
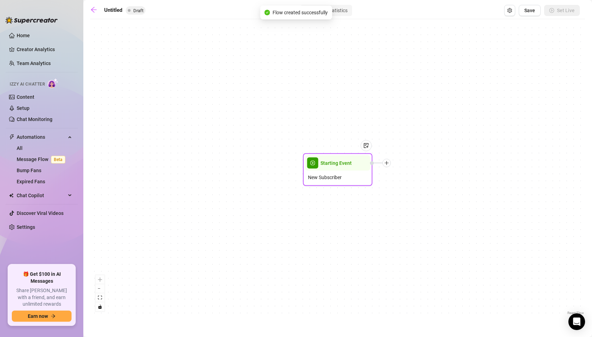
click at [337, 174] on span "New Subscriber" at bounding box center [325, 177] width 34 height 8
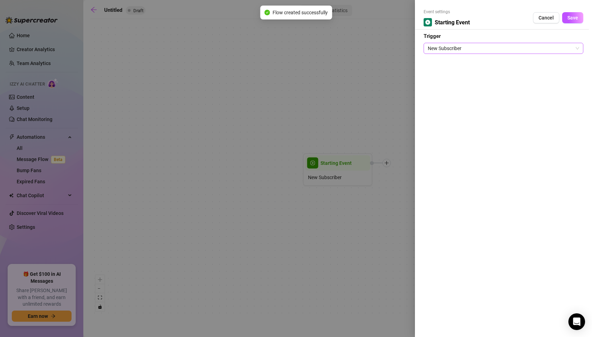
click at [440, 49] on span "New Subscriber" at bounding box center [504, 48] width 152 height 10
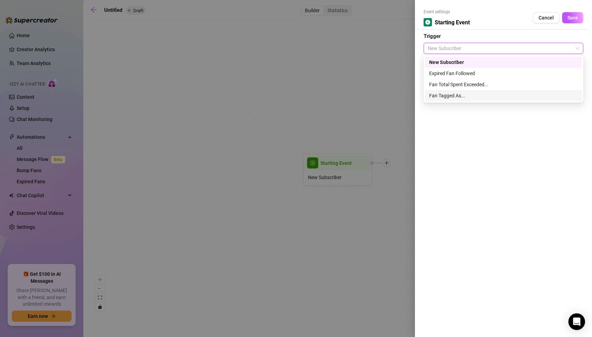
click at [436, 95] on div "Fan Tagged As..." at bounding box center [503, 96] width 149 height 8
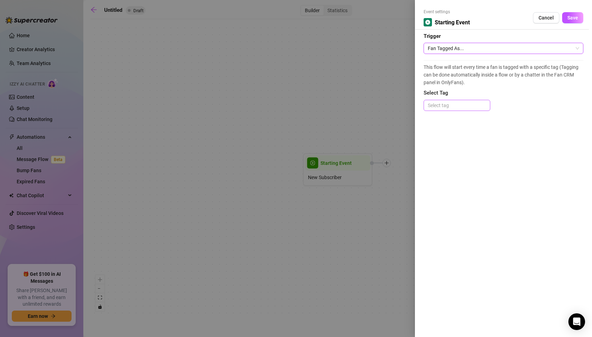
click at [439, 105] on div at bounding box center [457, 105] width 64 height 10
click at [302, 121] on div at bounding box center [296, 168] width 592 height 337
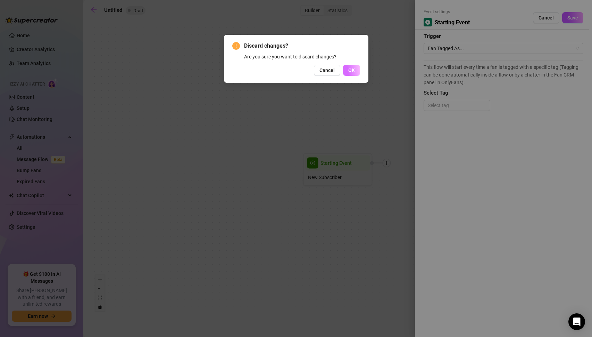
click at [352, 69] on span "OK" at bounding box center [352, 70] width 7 height 6
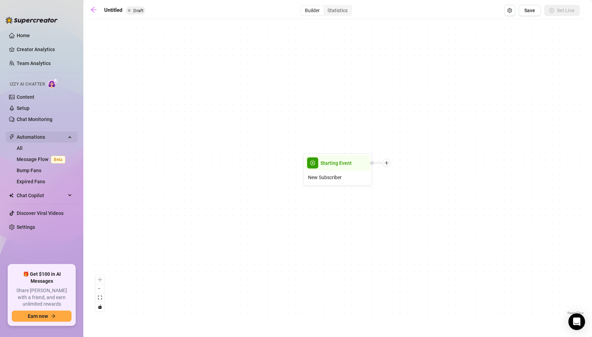
click at [30, 136] on span "Automations" at bounding box center [41, 136] width 49 height 11
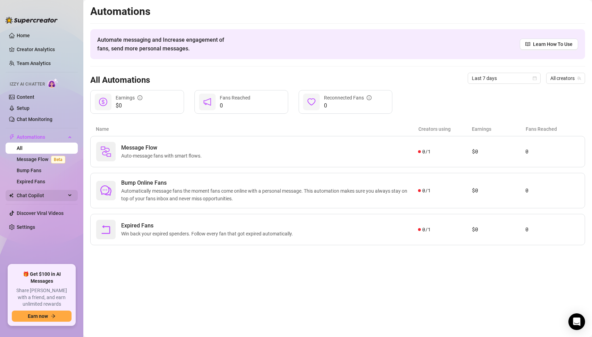
click at [28, 196] on span "Chat Copilot" at bounding box center [41, 195] width 49 height 11
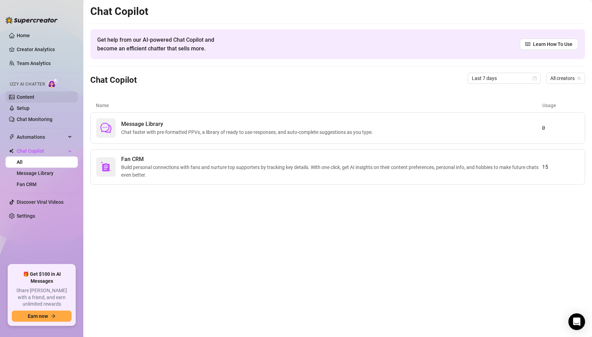
click at [23, 97] on link "Content" at bounding box center [26, 97] width 18 height 6
